Goal: Information Seeking & Learning: Learn about a topic

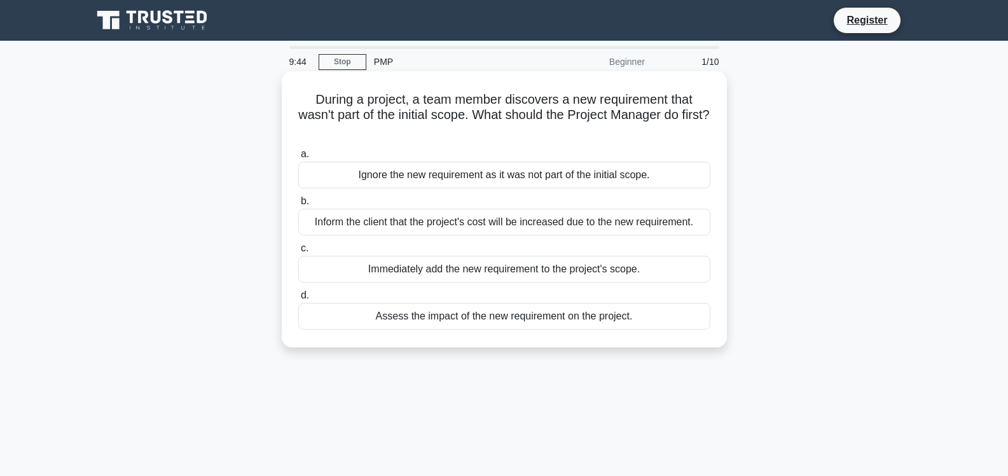
click at [324, 168] on div "Ignore the new requirement as it was not part of the initial scope." at bounding box center [504, 174] width 412 height 27
click at [298, 158] on input "a. Ignore the new requirement as it was not part of the initial scope." at bounding box center [298, 154] width 0 height 8
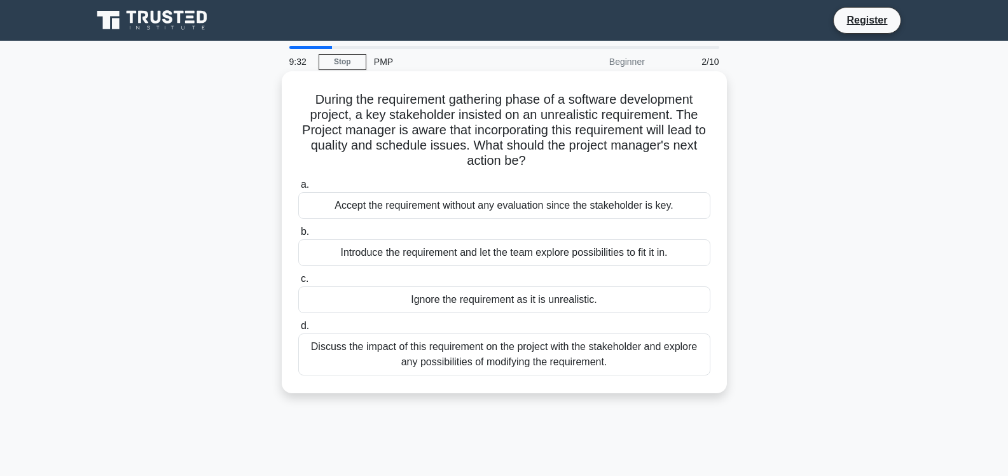
click at [367, 251] on div "Introduce the requirement and let the team explore possibilities to fit it in." at bounding box center [504, 252] width 412 height 27
click at [298, 236] on input "b. Introduce the requirement and let the team explore possibilities to fit it i…" at bounding box center [298, 232] width 0 height 8
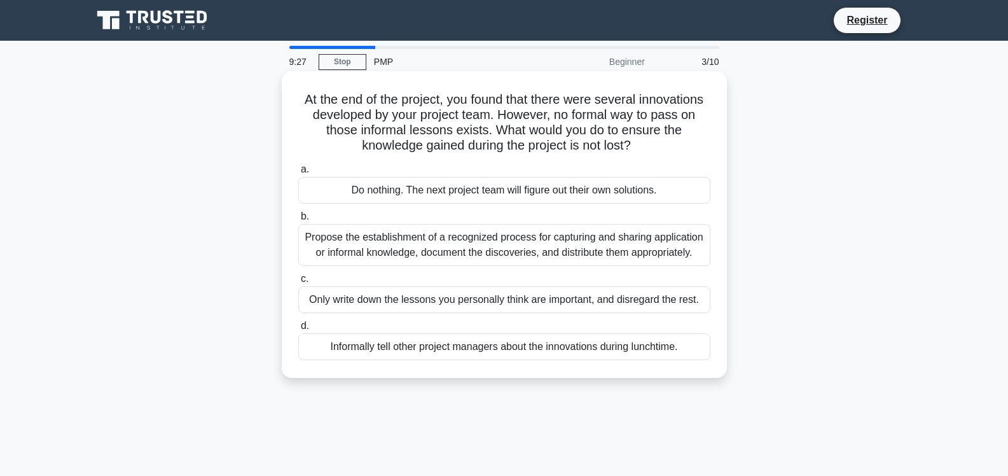
click at [355, 234] on div "Propose the establishment of a recognized process for capturing and sharing app…" at bounding box center [504, 245] width 412 height 42
click at [298, 221] on input "b. Propose the establishment of a recognized process for capturing and sharing …" at bounding box center [298, 216] width 0 height 8
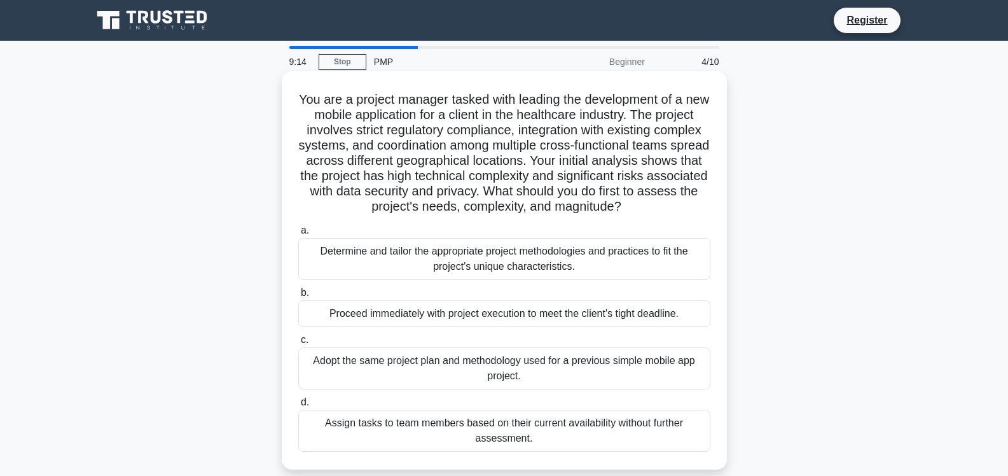
click at [503, 358] on div "Adopt the same project plan and methodology used for a previous simple mobile a…" at bounding box center [504, 368] width 412 height 42
click at [298, 344] on input "c. Adopt the same project plan and methodology used for a previous simple mobil…" at bounding box center [298, 340] width 0 height 8
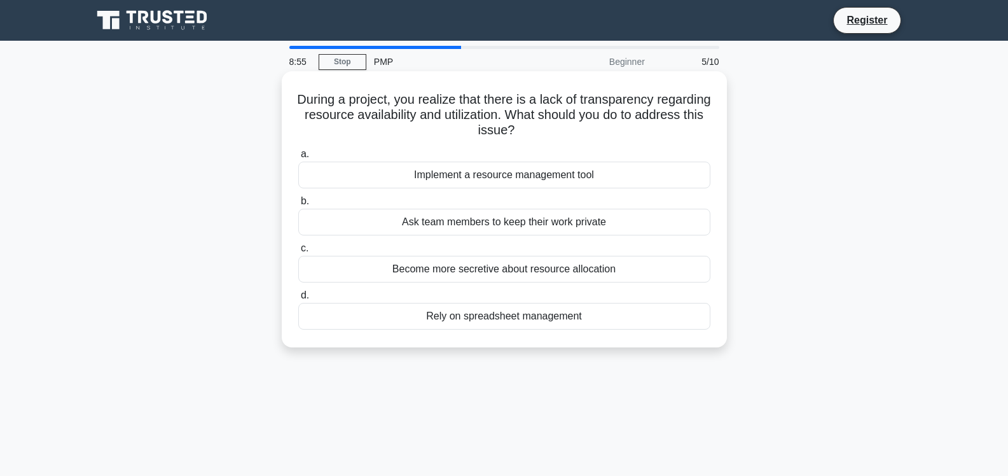
click at [457, 173] on div "Implement a resource management tool" at bounding box center [504, 174] width 412 height 27
click at [298, 158] on input "a. Implement a resource management tool" at bounding box center [298, 154] width 0 height 8
